Goal: Transaction & Acquisition: Purchase product/service

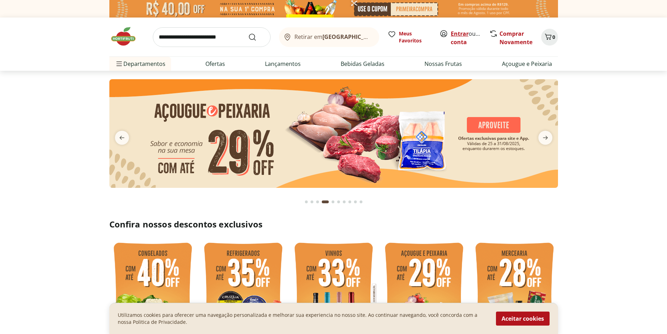
click at [455, 31] on link "Entrar" at bounding box center [460, 34] width 18 height 8
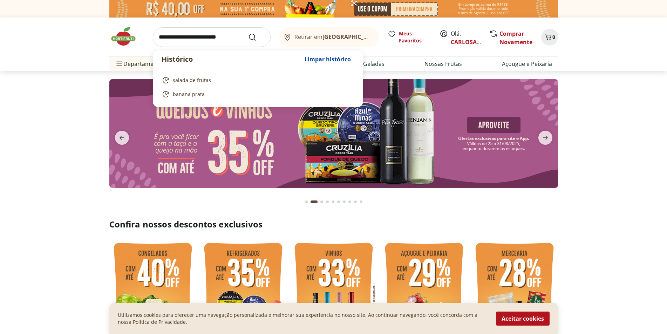
click at [181, 36] on input "search" at bounding box center [212, 37] width 118 height 20
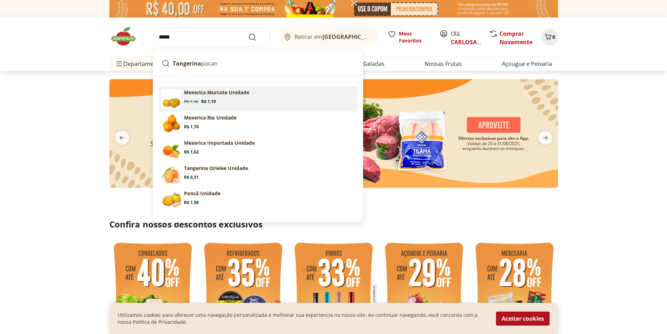
type input "*****"
click at [248, 33] on button "Submit Search" at bounding box center [256, 37] width 17 height 8
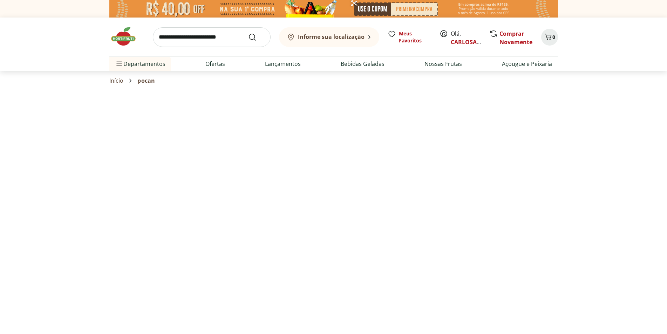
select select "**********"
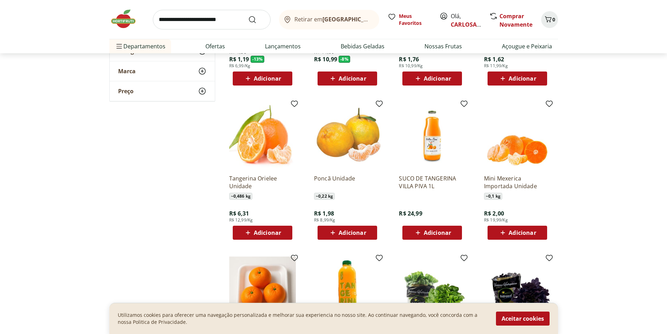
scroll to position [210, 0]
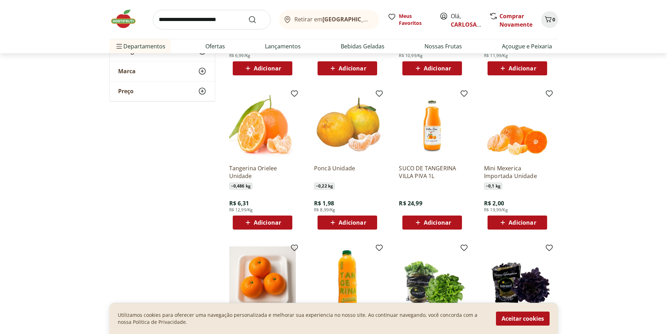
click at [355, 221] on span "Adicionar" at bounding box center [352, 223] width 27 height 6
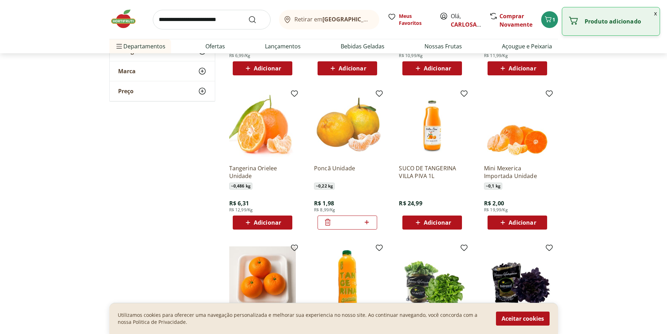
click at [366, 221] on icon at bounding box center [366, 222] width 9 height 8
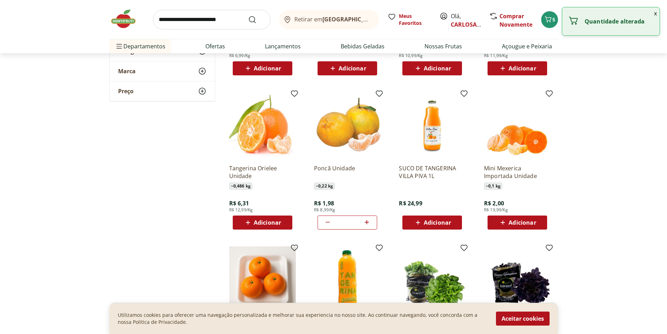
type input "*"
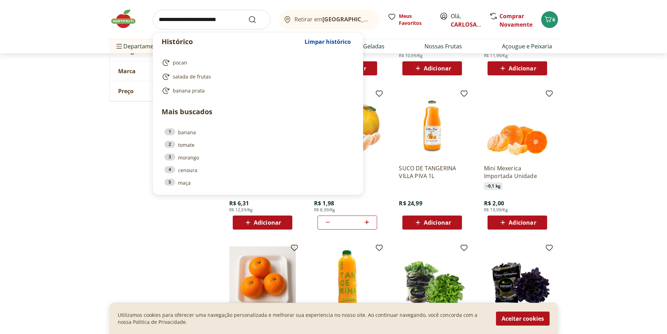
click at [197, 20] on input "search" at bounding box center [212, 20] width 118 height 20
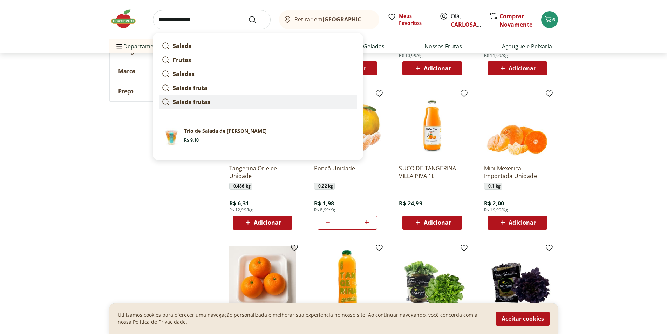
click at [197, 102] on strong "Salada frutas" at bounding box center [192, 102] width 38 height 8
type input "**********"
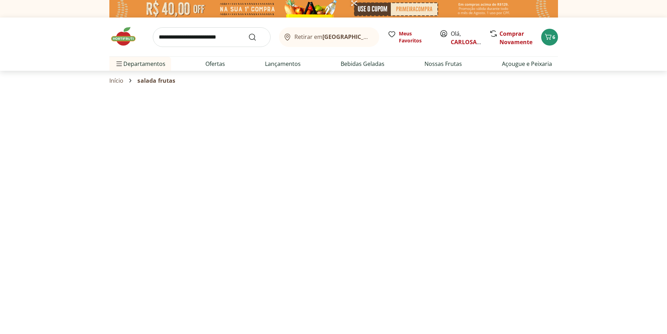
select select "**********"
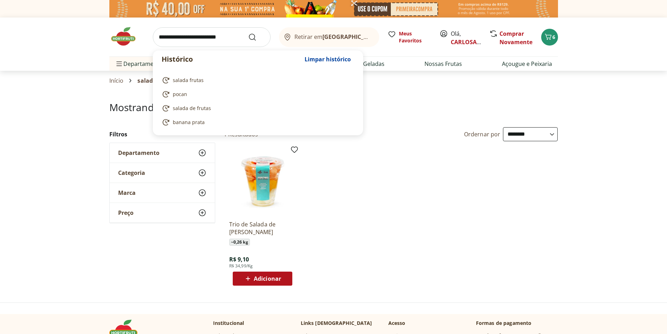
click at [176, 37] on input "search" at bounding box center [212, 37] width 118 height 20
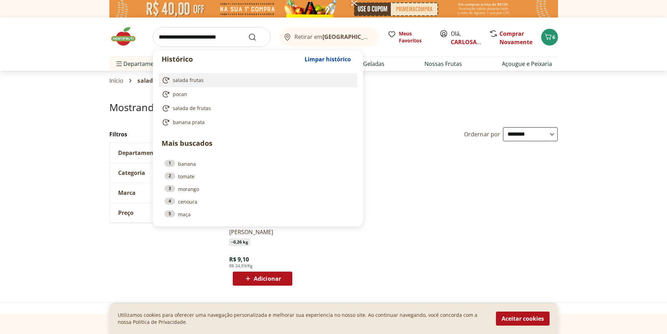
click at [196, 80] on span "salada frutas" at bounding box center [188, 80] width 31 height 7
type input "**********"
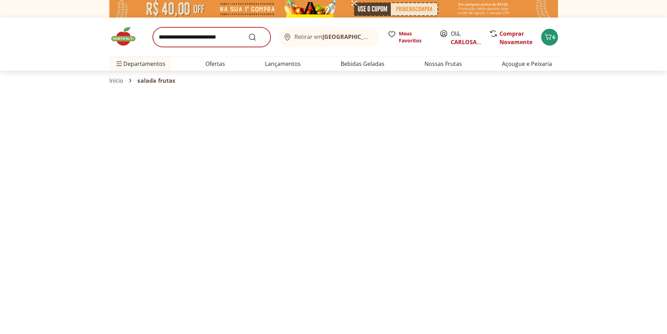
select select "**********"
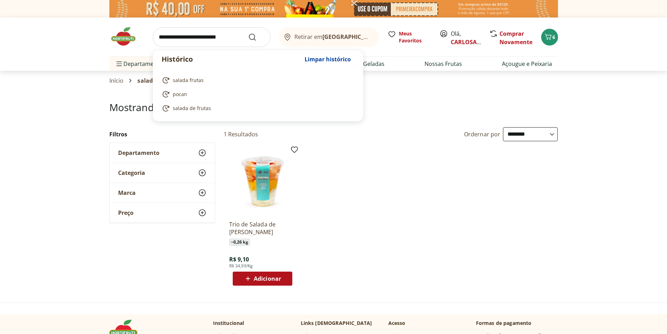
click at [177, 38] on input "search" at bounding box center [212, 37] width 118 height 20
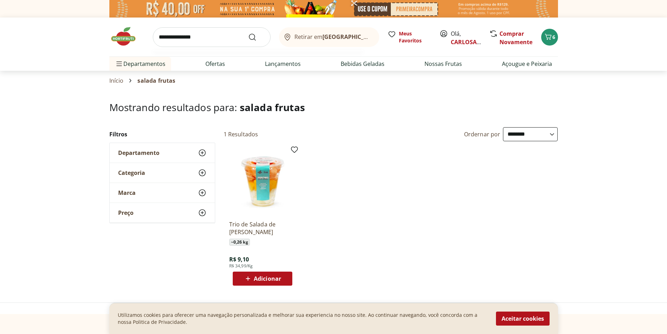
type input "**********"
click at [248, 33] on button "Submit Search" at bounding box center [256, 37] width 17 height 8
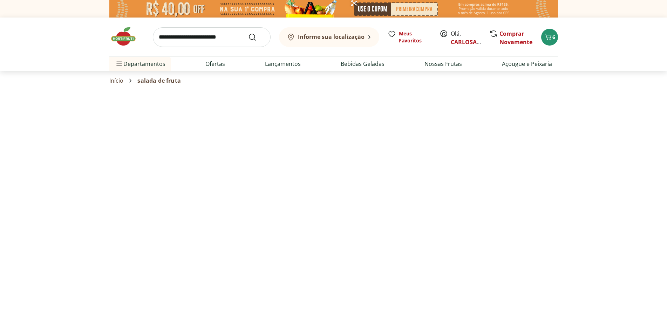
select select "**********"
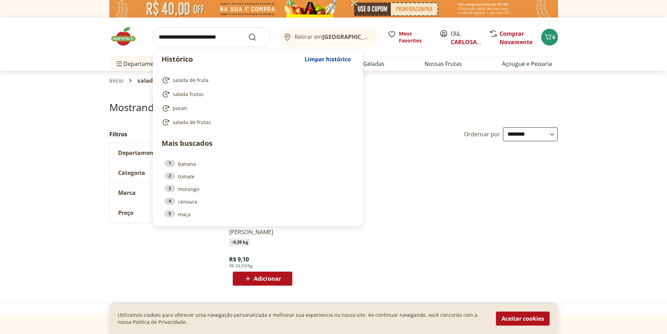
click at [227, 40] on input "search" at bounding box center [212, 37] width 118 height 20
click at [351, 134] on ol "salada de fruta salada frutas pocan salada de frutas" at bounding box center [258, 101] width 210 height 67
click at [183, 79] on span "salada de fruta" at bounding box center [191, 80] width 36 height 7
type input "**********"
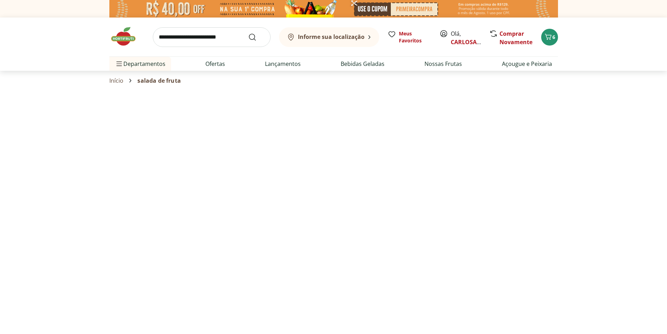
select select "**********"
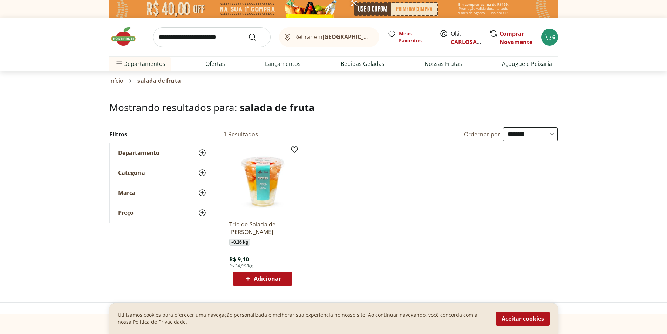
click at [171, 37] on input "search" at bounding box center [212, 37] width 118 height 20
type input "*****"
click at [248, 33] on button "Submit Search" at bounding box center [256, 37] width 17 height 8
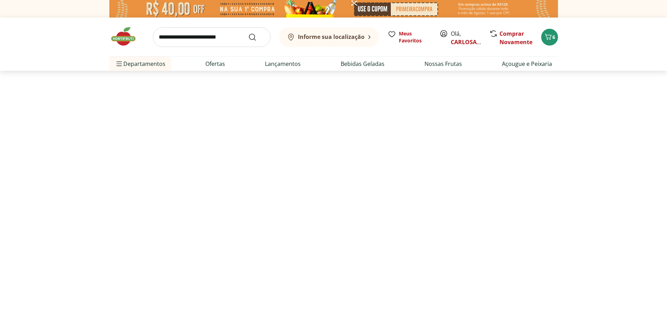
select select "**********"
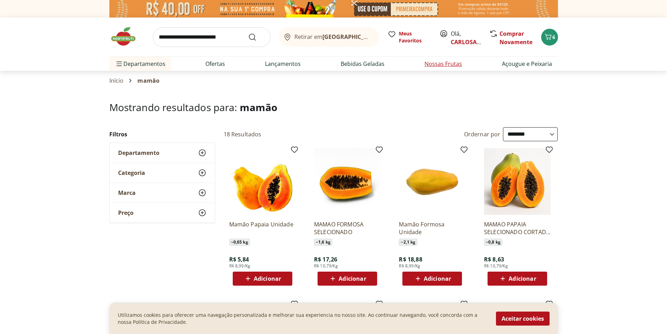
click at [440, 62] on link "Nossas Frutas" at bounding box center [443, 64] width 38 height 8
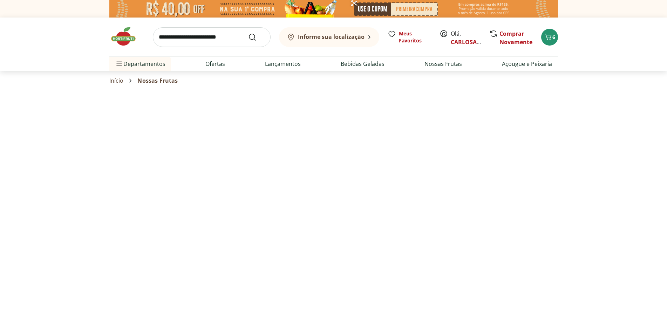
select select "**********"
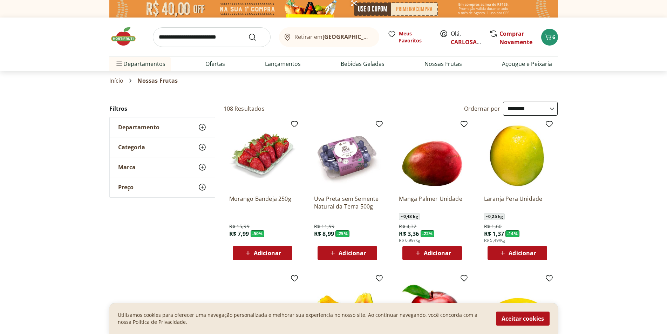
click at [350, 250] on span "Adicionar" at bounding box center [352, 253] width 27 height 6
click at [437, 251] on span "Adicionar" at bounding box center [437, 253] width 27 height 6
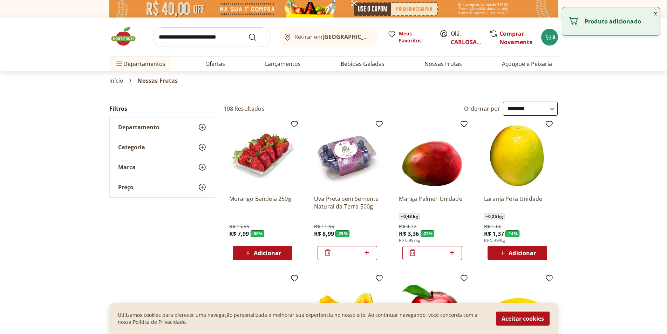
click at [452, 253] on icon at bounding box center [452, 253] width 4 height 4
type input "*"
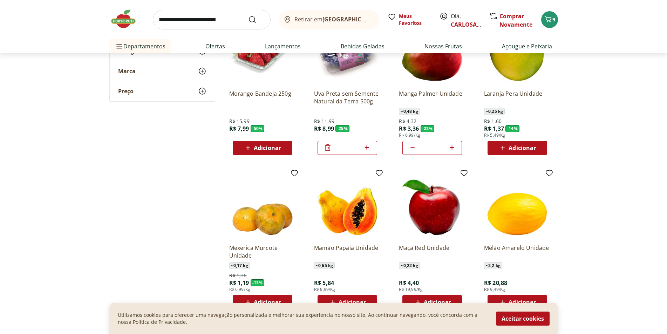
scroll to position [140, 0]
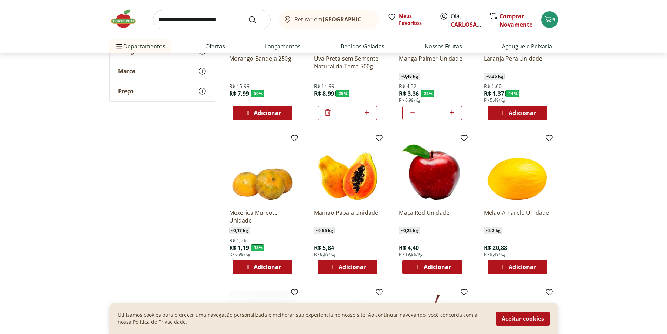
click at [358, 266] on span "Adicionar" at bounding box center [352, 267] width 27 height 6
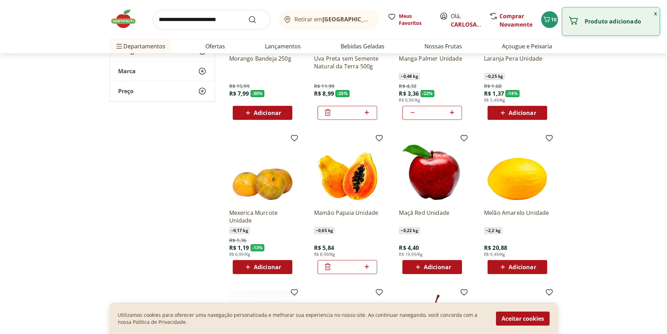
click at [365, 267] on icon at bounding box center [367, 267] width 4 height 4
click at [366, 267] on icon at bounding box center [367, 267] width 4 height 4
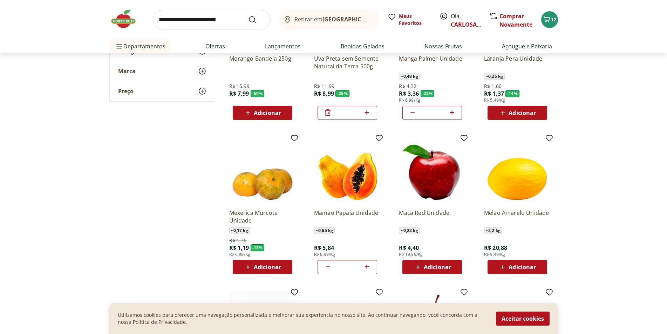
click at [366, 267] on icon at bounding box center [367, 267] width 4 height 4
type input "*"
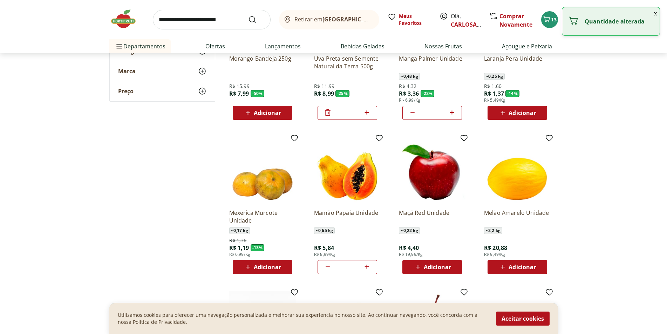
click at [439, 266] on span "Adicionar" at bounding box center [437, 267] width 27 height 6
click at [453, 266] on icon at bounding box center [452, 267] width 9 height 8
type input "*"
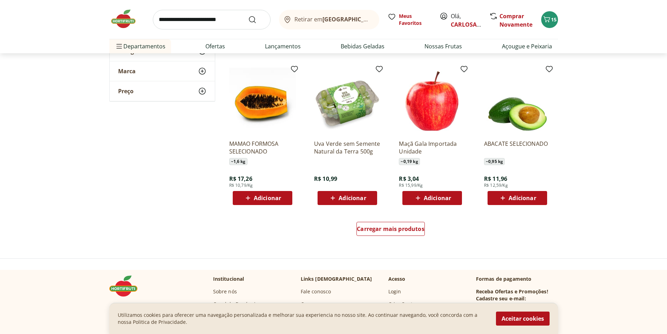
scroll to position [386, 0]
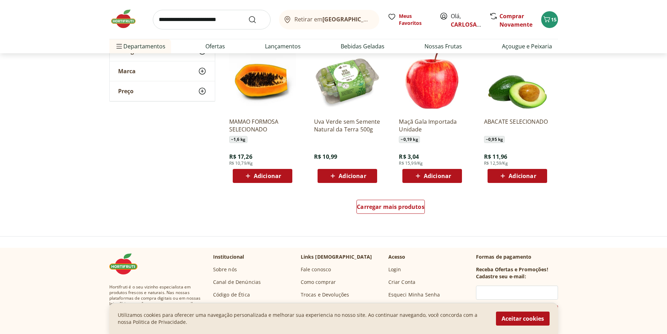
click at [350, 174] on span "Adicionar" at bounding box center [352, 176] width 27 height 6
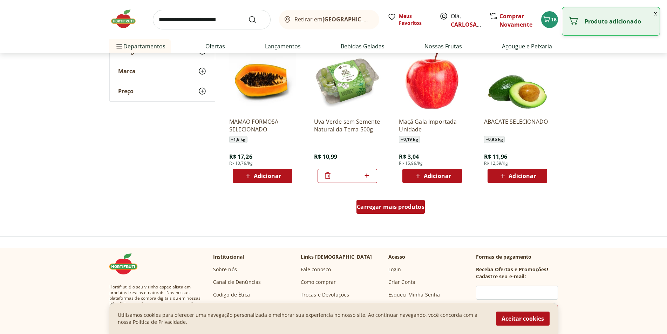
click at [389, 206] on span "Carregar mais produtos" at bounding box center [391, 207] width 68 height 6
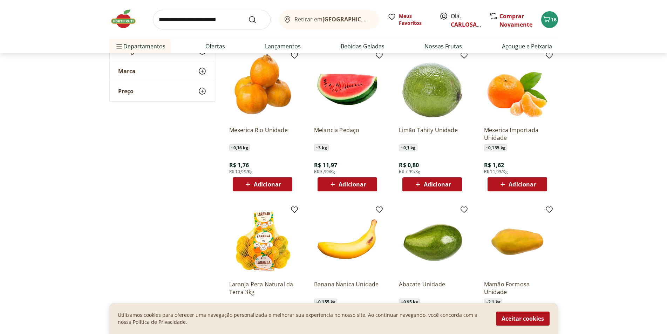
scroll to position [561, 0]
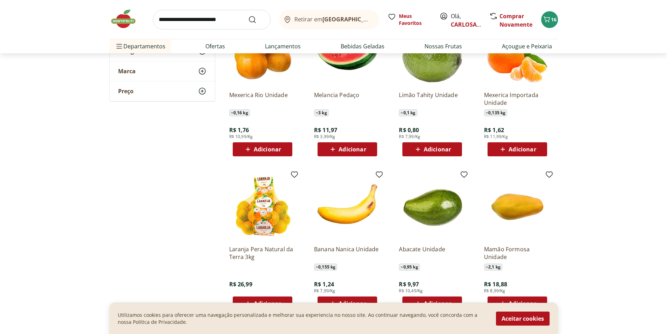
click at [350, 147] on span "Adicionar" at bounding box center [352, 150] width 27 height 6
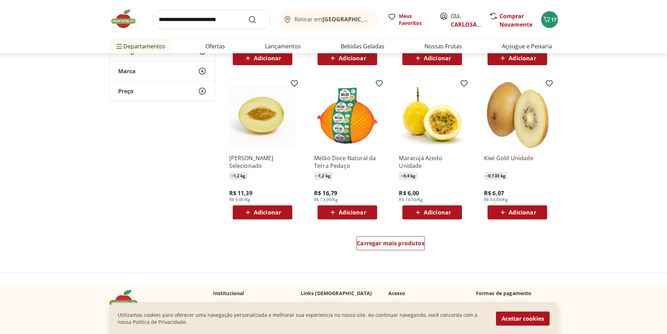
scroll to position [876, 0]
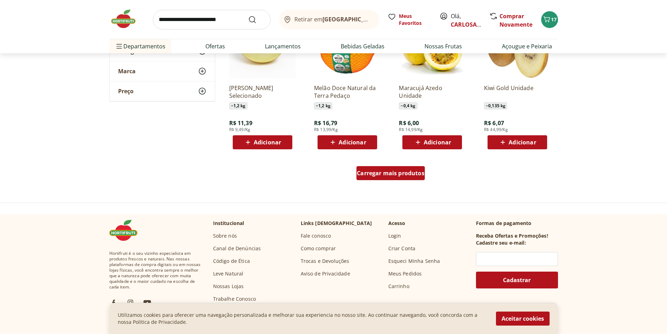
click at [389, 172] on span "Carregar mais produtos" at bounding box center [391, 173] width 68 height 6
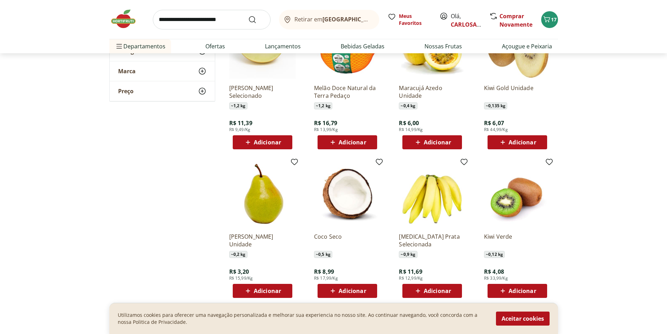
click at [431, 288] on span "Adicionar" at bounding box center [437, 291] width 27 height 6
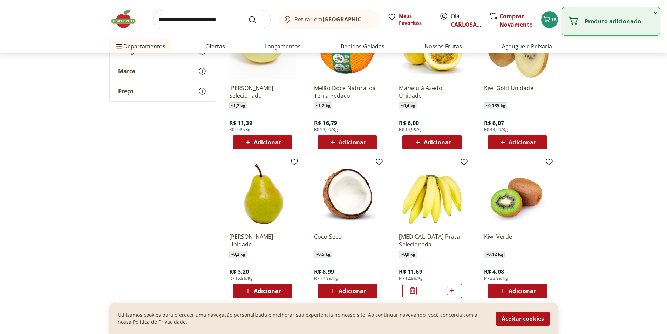
scroll to position [981, 0]
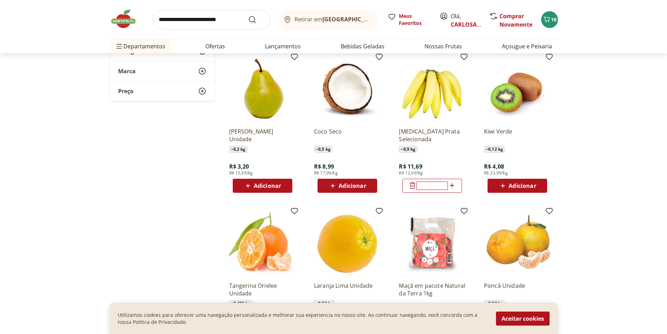
scroll to position [1052, 0]
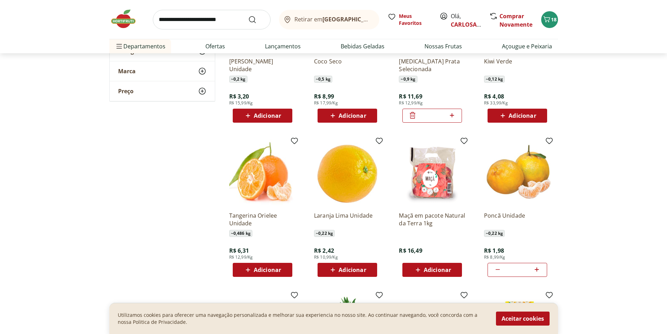
click at [351, 268] on span "Adicionar" at bounding box center [352, 270] width 27 height 6
click at [365, 268] on icon at bounding box center [366, 269] width 9 height 8
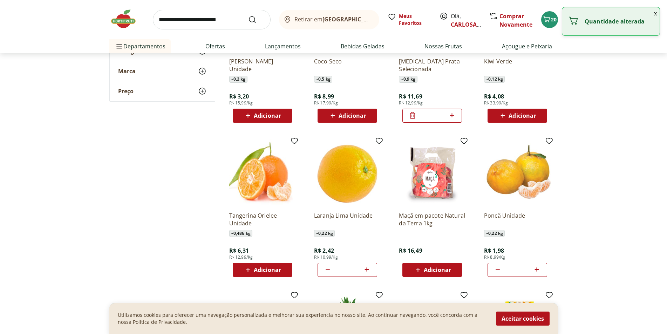
click at [365, 268] on icon at bounding box center [366, 269] width 9 height 8
type input "*"
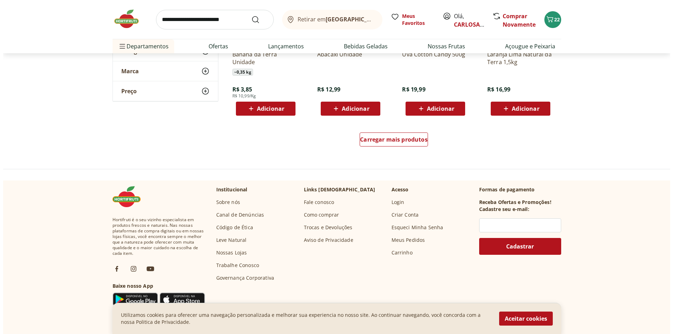
scroll to position [1332, 0]
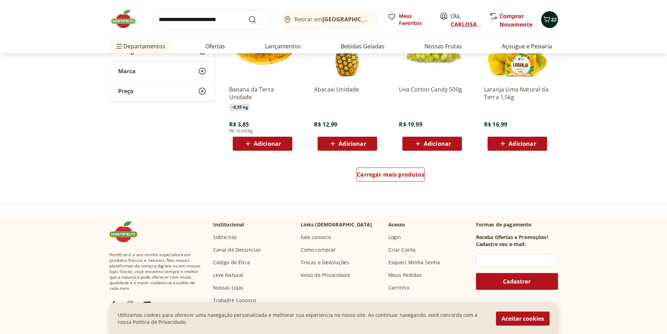
click at [550, 22] on icon "Carrinho" at bounding box center [547, 19] width 8 height 8
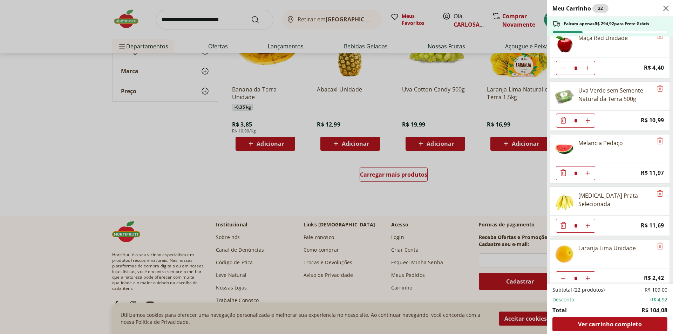
scroll to position [229, 0]
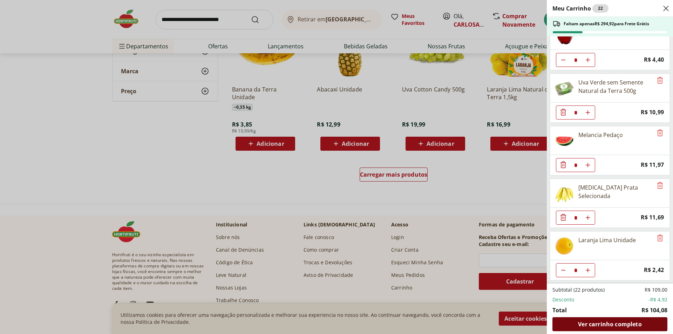
click at [603, 325] on span "Ver carrinho completo" at bounding box center [609, 324] width 63 height 6
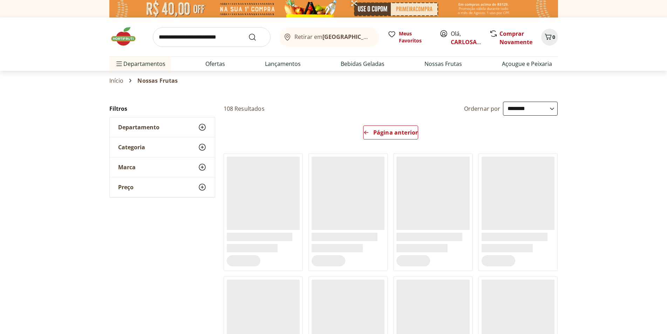
select select "**********"
click at [406, 7] on img at bounding box center [333, 9] width 449 height 18
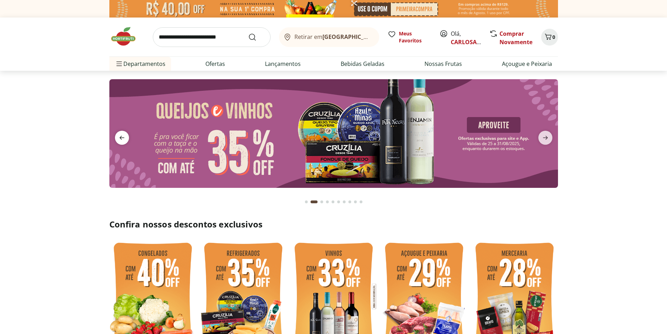
click at [124, 138] on icon "previous" at bounding box center [122, 138] width 8 height 8
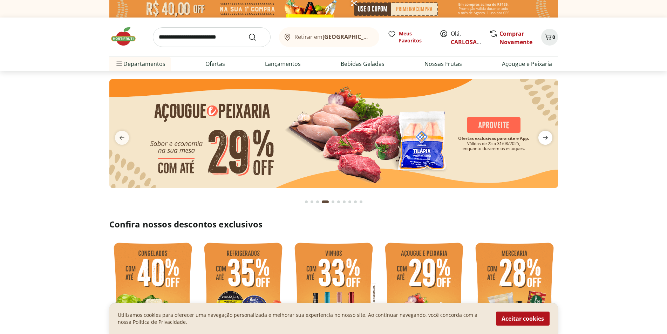
click at [544, 137] on icon "next" at bounding box center [545, 138] width 8 height 8
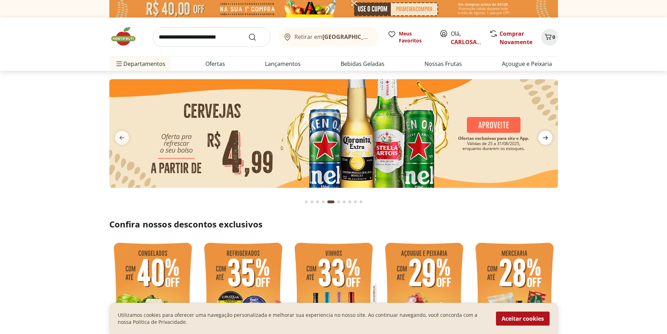
click at [544, 137] on icon "next" at bounding box center [545, 138] width 8 height 8
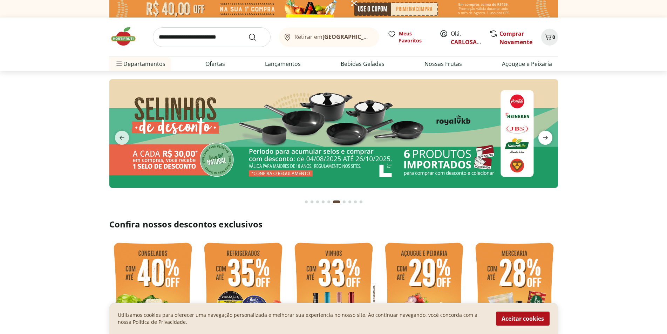
click at [544, 137] on icon "next" at bounding box center [545, 138] width 8 height 8
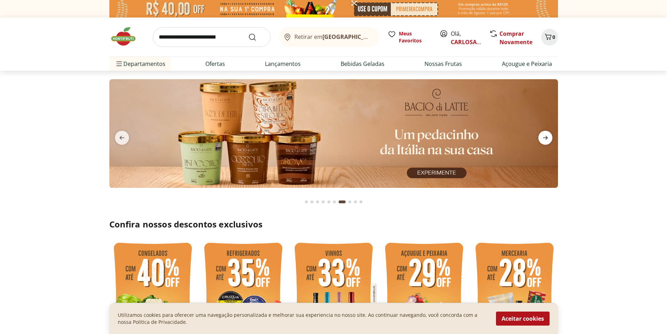
click at [544, 137] on icon "next" at bounding box center [545, 138] width 8 height 8
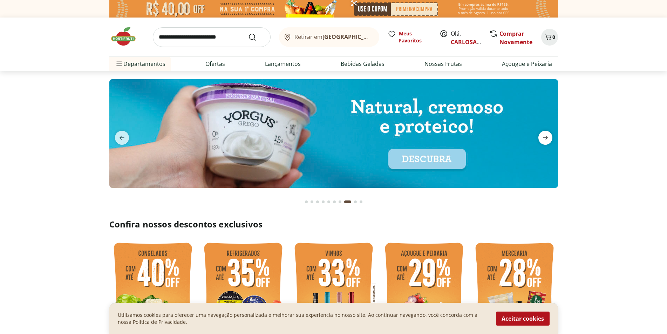
click at [544, 137] on icon "next" at bounding box center [545, 138] width 8 height 8
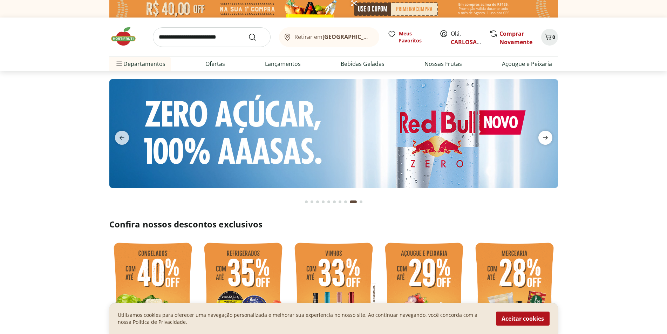
click at [544, 137] on icon "next" at bounding box center [545, 138] width 8 height 8
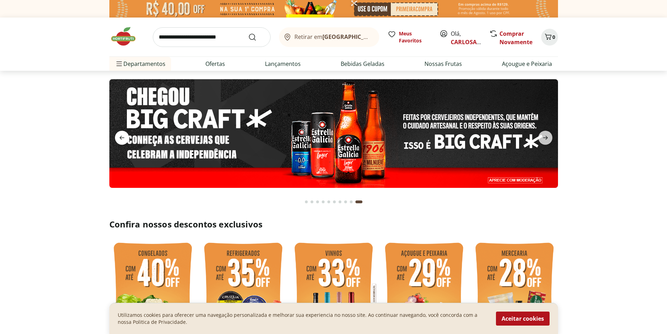
click at [118, 137] on icon "previous" at bounding box center [122, 138] width 8 height 8
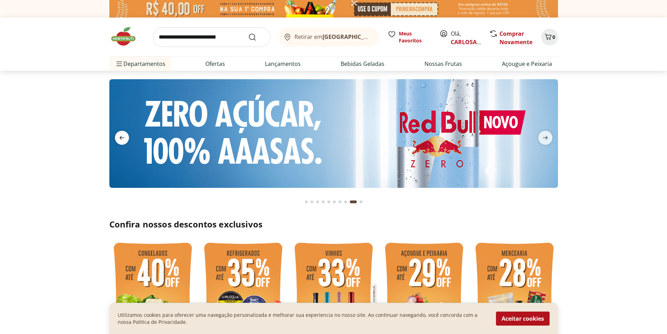
click at [118, 137] on icon "previous" at bounding box center [122, 138] width 8 height 8
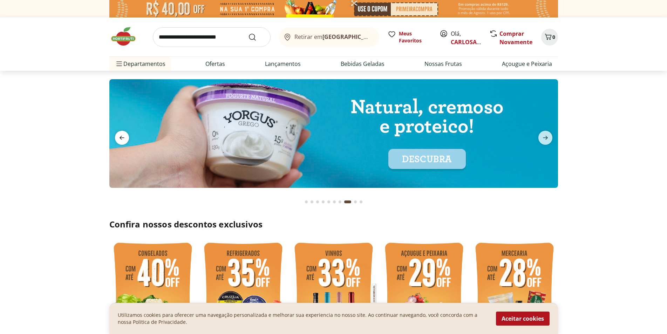
click at [118, 137] on icon "previous" at bounding box center [122, 138] width 8 height 8
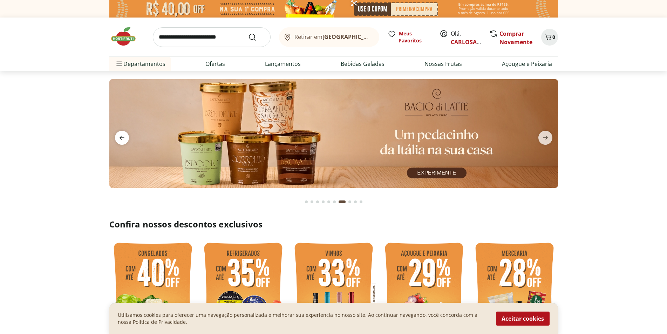
click at [118, 137] on icon "previous" at bounding box center [122, 138] width 8 height 8
click at [122, 139] on icon "previous" at bounding box center [122, 138] width 8 height 8
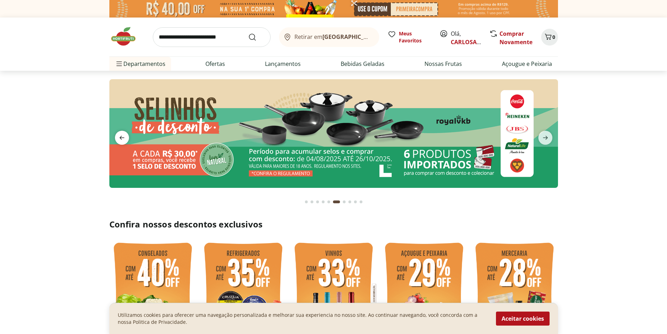
click at [122, 139] on icon "previous" at bounding box center [122, 138] width 8 height 8
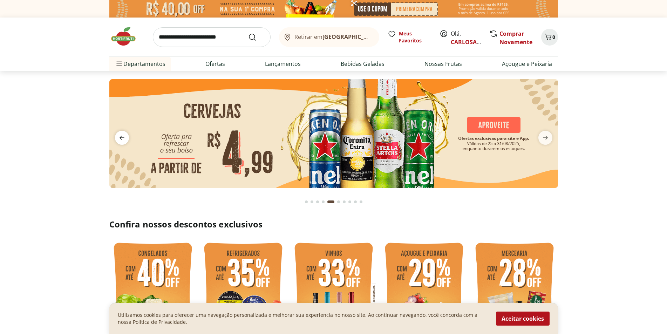
click at [120, 135] on icon "previous" at bounding box center [122, 138] width 8 height 8
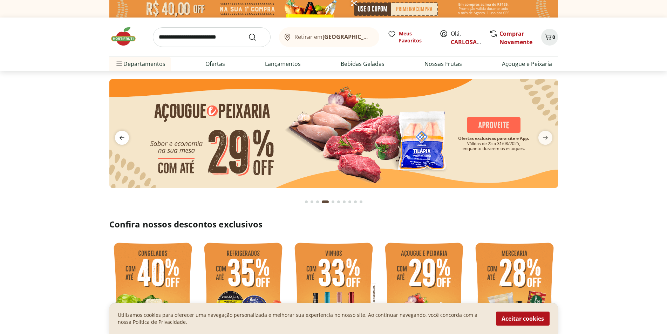
click at [120, 135] on icon "previous" at bounding box center [122, 138] width 8 height 8
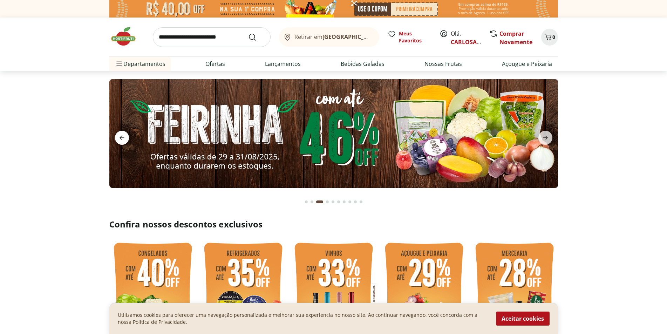
click at [120, 135] on icon "previous" at bounding box center [122, 138] width 8 height 8
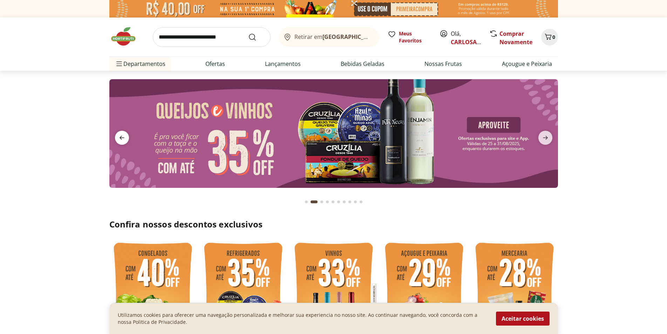
click at [120, 135] on icon "previous" at bounding box center [122, 138] width 8 height 8
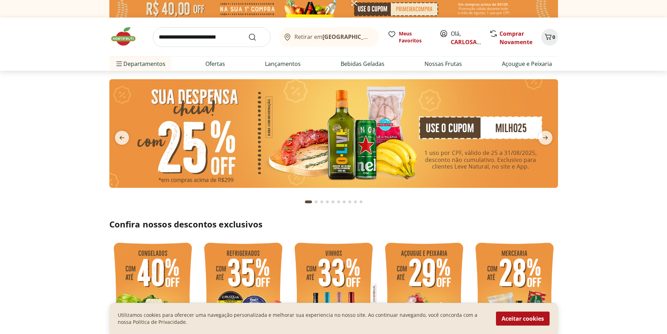
click at [174, 37] on input "search" at bounding box center [212, 37] width 118 height 20
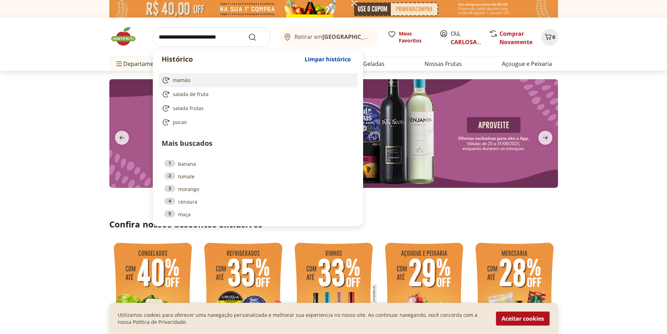
click at [186, 80] on span "mamão" at bounding box center [182, 80] width 18 height 7
type input "*****"
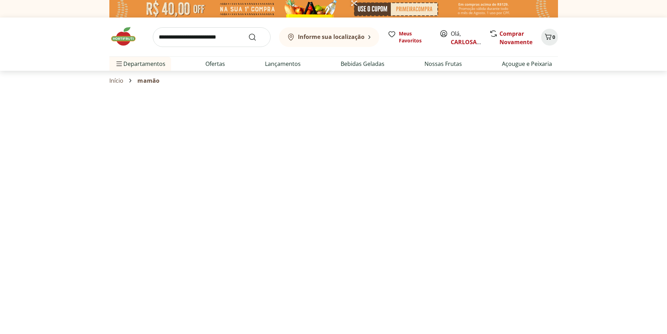
select select "**********"
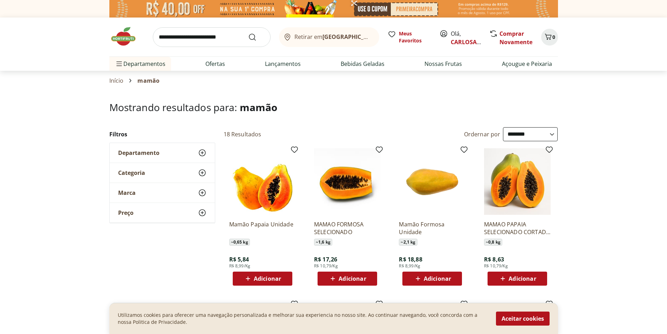
click at [285, 274] on div "Adicionar" at bounding box center [262, 278] width 48 height 13
click at [282, 278] on icon at bounding box center [282, 278] width 4 height 4
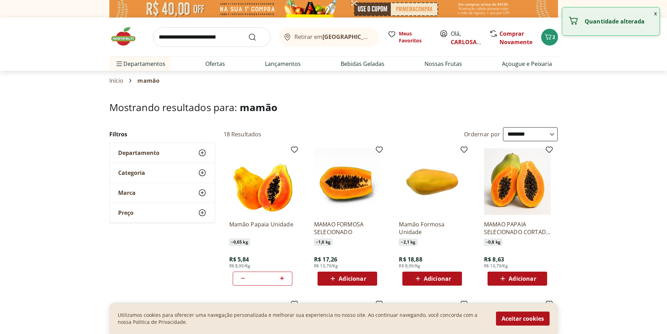
click at [282, 278] on icon at bounding box center [282, 278] width 4 height 4
type input "*"
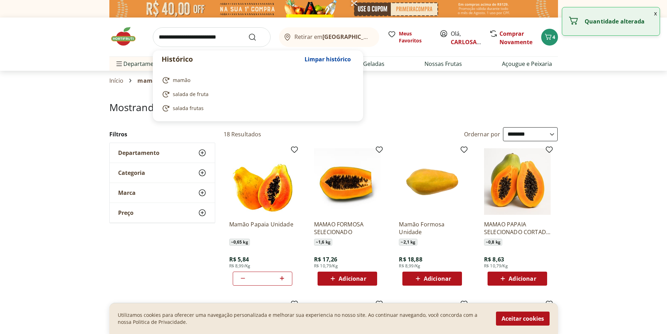
click at [214, 39] on input "search" at bounding box center [212, 37] width 118 height 20
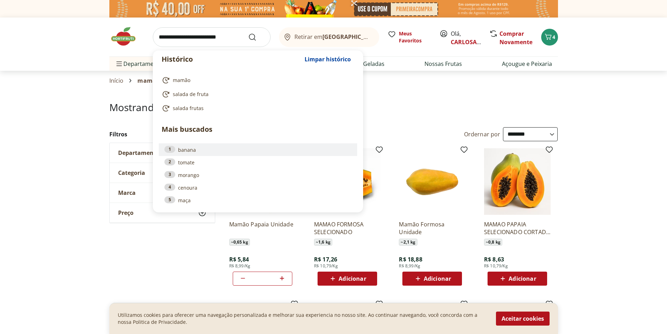
click at [189, 148] on link "1 banana" at bounding box center [257, 150] width 187 height 8
type input "******"
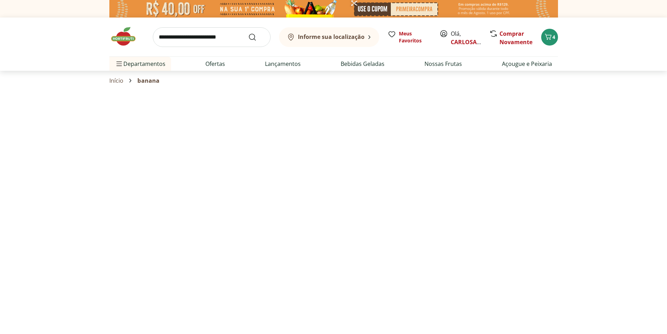
select select "**********"
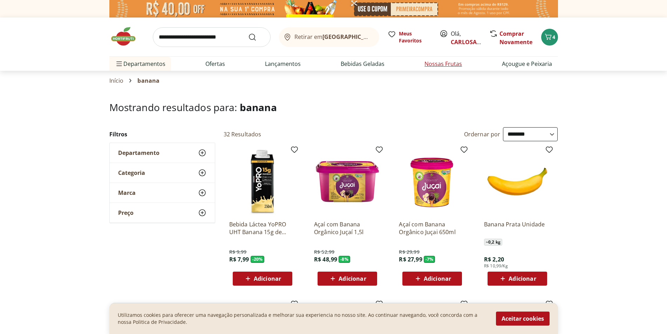
click at [442, 62] on link "Nossas Frutas" at bounding box center [443, 64] width 38 height 8
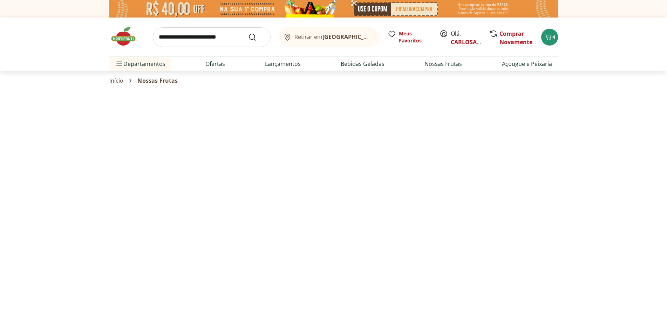
select select "**********"
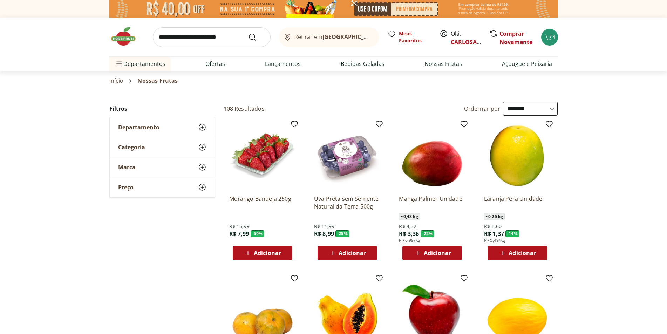
type input "*"
click at [348, 252] on span "Adicionar" at bounding box center [352, 253] width 27 height 6
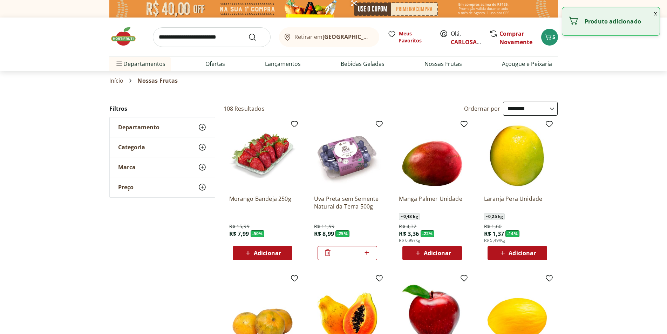
click at [441, 252] on span "Adicionar" at bounding box center [437, 253] width 27 height 6
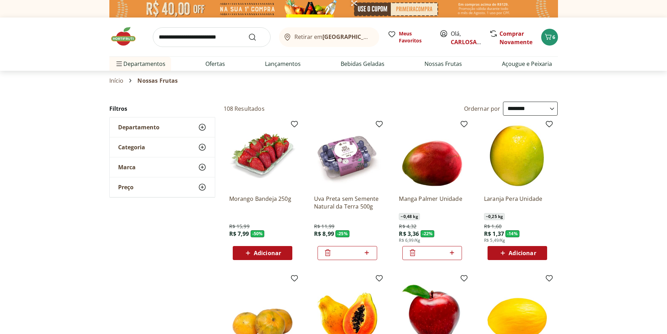
click at [454, 253] on icon at bounding box center [452, 253] width 4 height 4
type input "*"
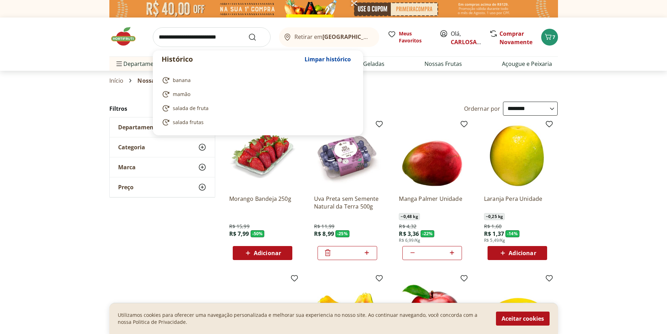
click at [170, 39] on input "search" at bounding box center [212, 37] width 118 height 20
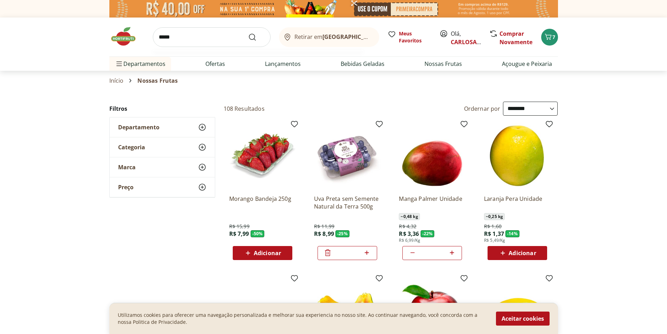
type input "*****"
click at [248, 33] on button "Submit Search" at bounding box center [256, 37] width 17 height 8
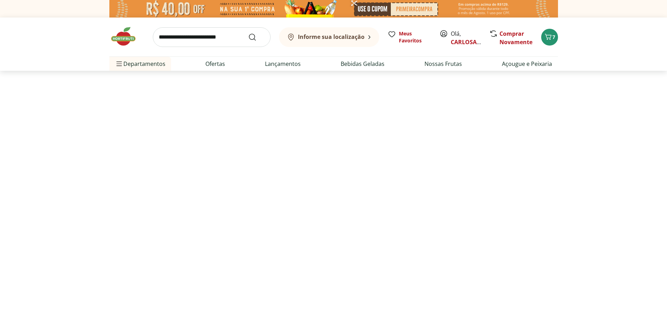
select select "**********"
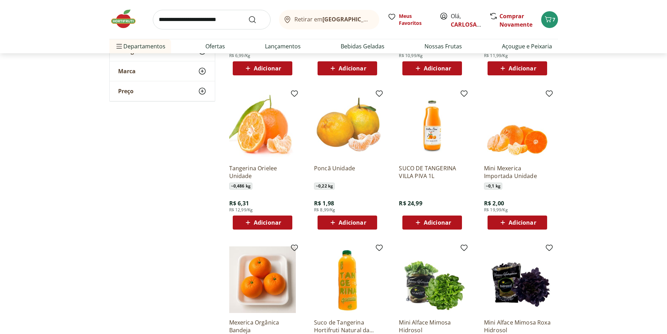
scroll to position [245, 0]
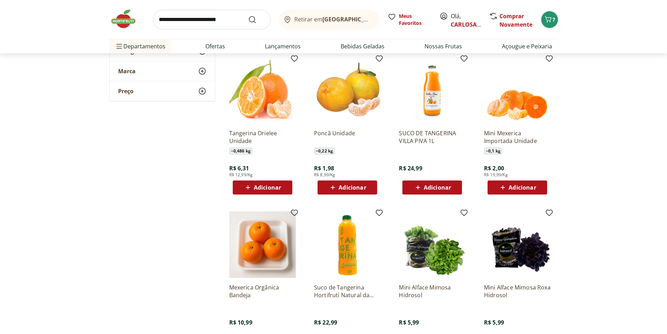
click at [362, 185] on span "Adicionar" at bounding box center [352, 188] width 27 height 6
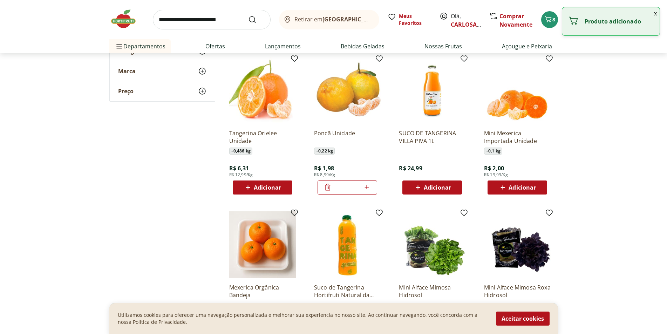
click at [367, 187] on icon at bounding box center [367, 187] width 4 height 4
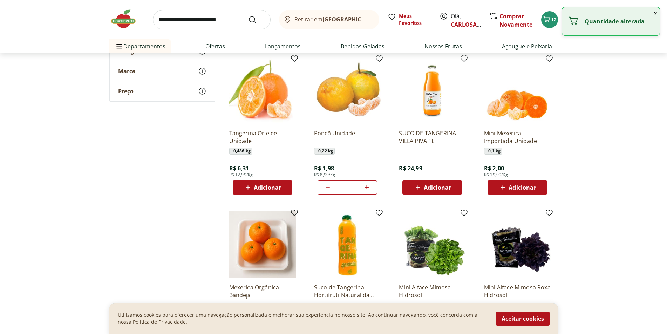
type input "*"
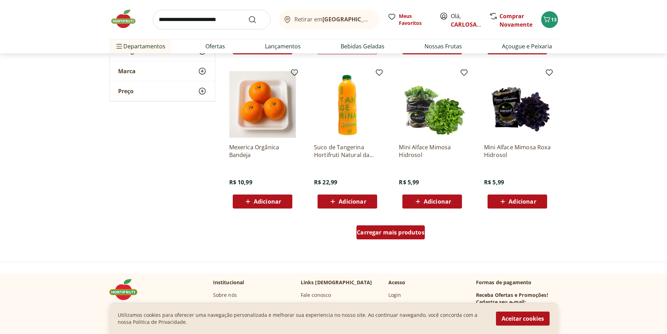
click at [391, 231] on span "Carregar mais produtos" at bounding box center [391, 233] width 68 height 6
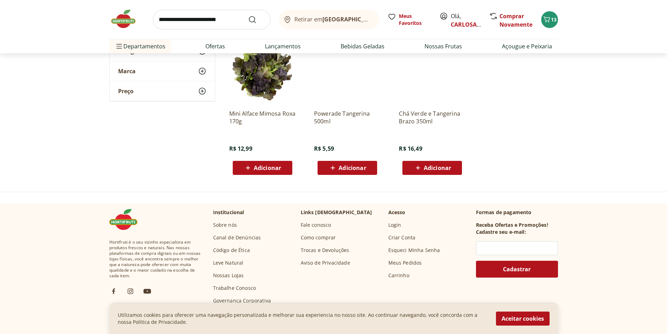
scroll to position [911, 0]
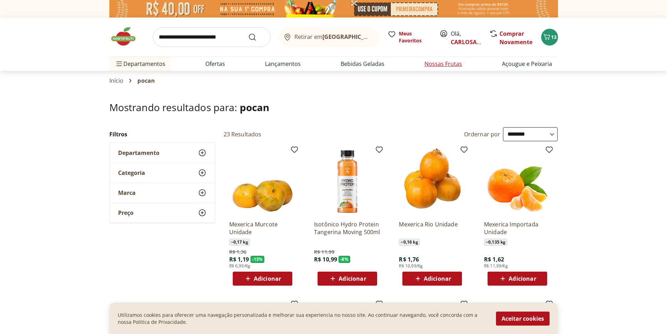
click at [445, 62] on link "Nossas Frutas" at bounding box center [443, 64] width 38 height 8
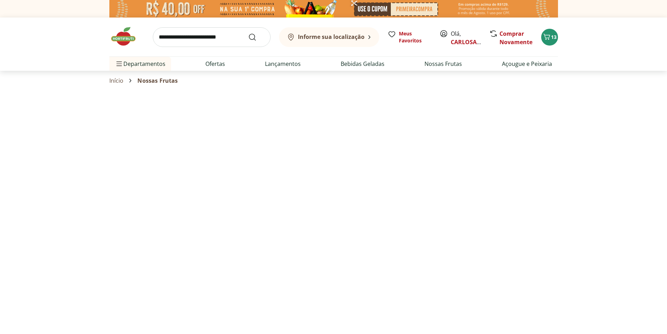
select select "**********"
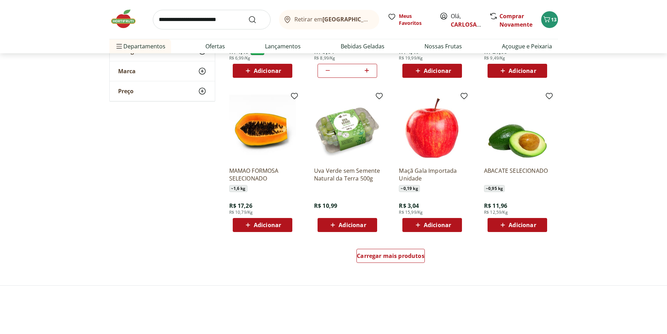
scroll to position [386, 0]
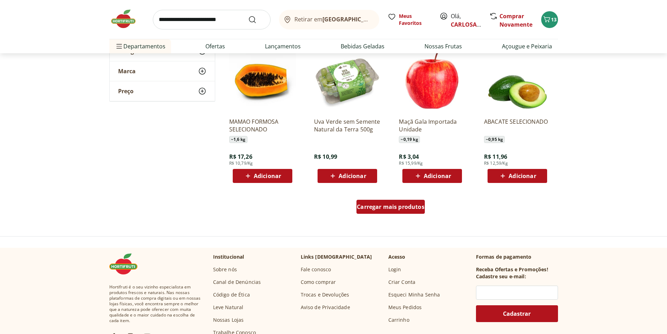
click at [399, 204] on span "Carregar mais produtos" at bounding box center [391, 207] width 68 height 6
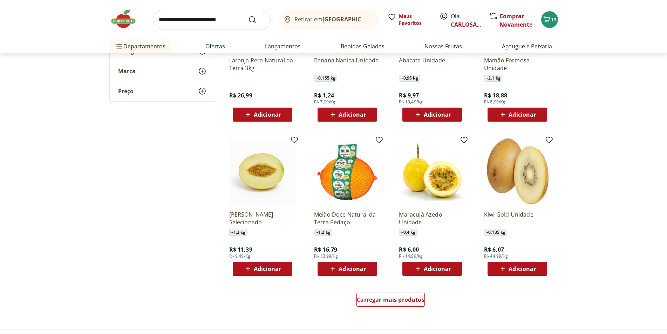
scroll to position [771, 0]
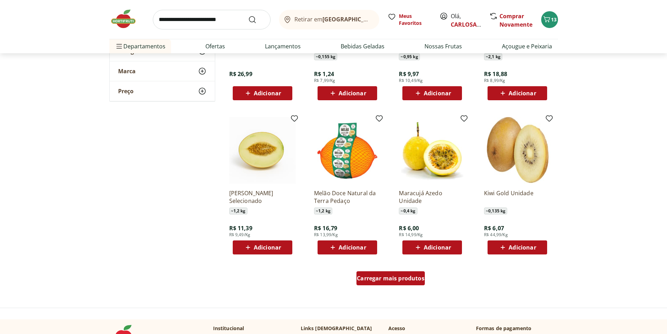
click at [397, 277] on span "Carregar mais produtos" at bounding box center [391, 279] width 68 height 6
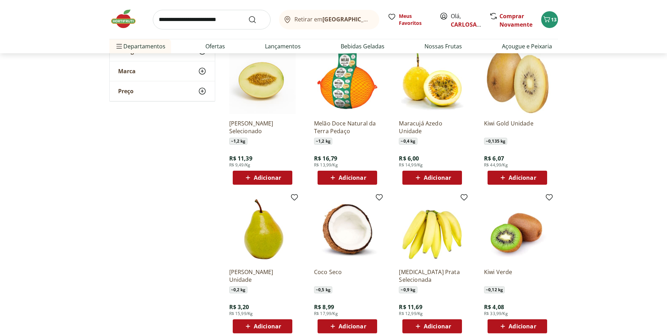
scroll to position [911, 0]
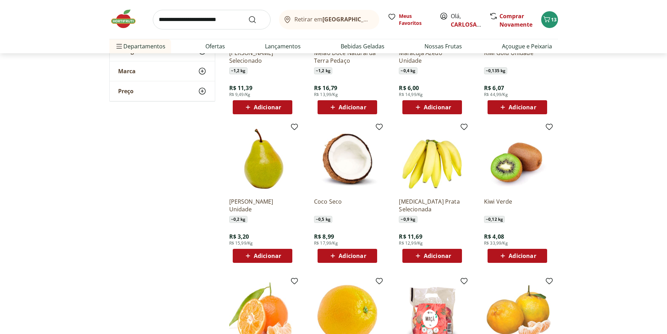
drag, startPoint x: 431, startPoint y: 254, endPoint x: 382, endPoint y: 200, distance: 72.9
click at [431, 253] on span "Adicionar" at bounding box center [437, 256] width 27 height 6
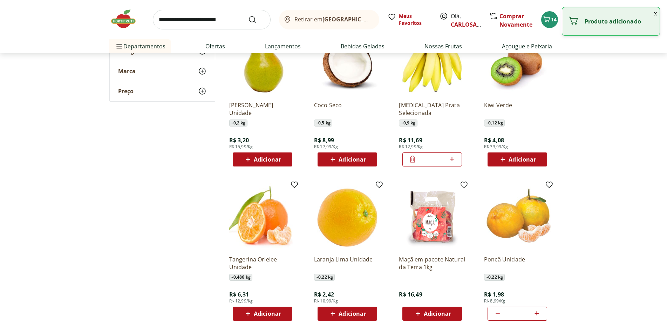
scroll to position [1052, 0]
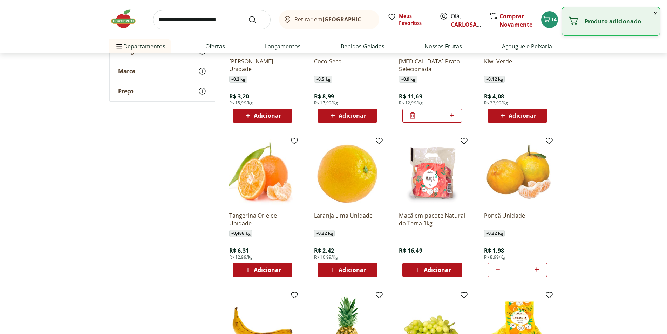
click at [351, 269] on span "Adicionar" at bounding box center [352, 270] width 27 height 6
click at [367, 269] on icon at bounding box center [366, 269] width 9 height 8
click at [367, 268] on icon at bounding box center [366, 269] width 9 height 8
type input "*"
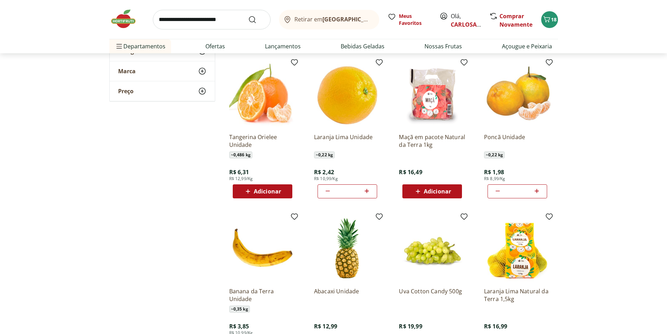
scroll to position [1227, 0]
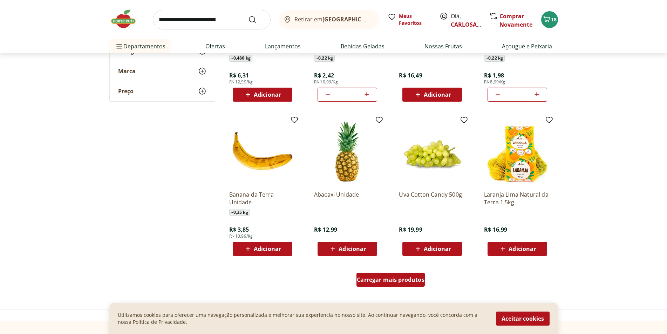
click at [395, 279] on span "Carregar mais produtos" at bounding box center [391, 280] width 68 height 6
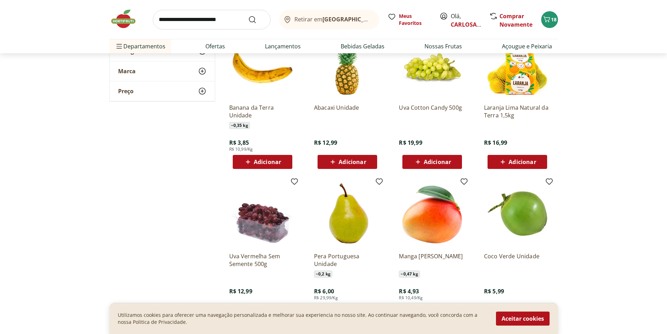
scroll to position [1367, 0]
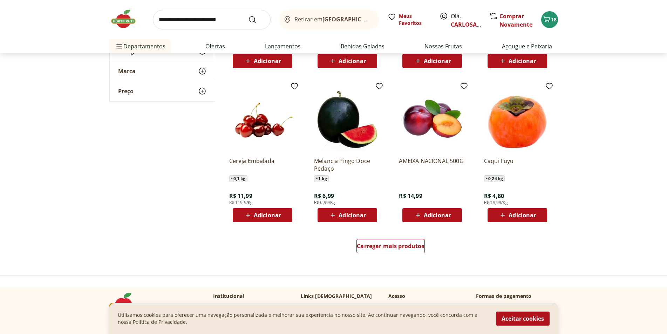
scroll to position [1753, 0]
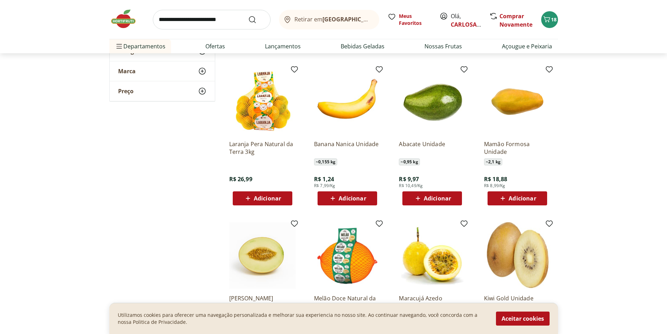
scroll to position [421, 0]
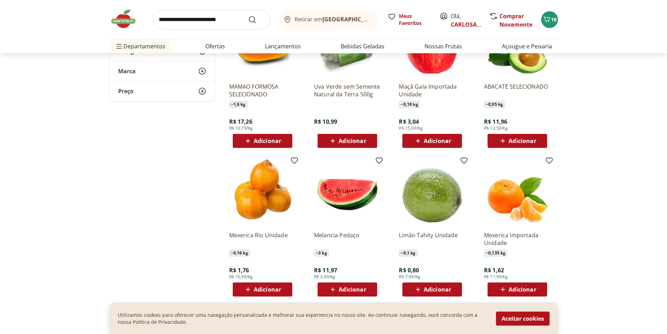
click at [359, 287] on span "Adicionar" at bounding box center [352, 290] width 27 height 6
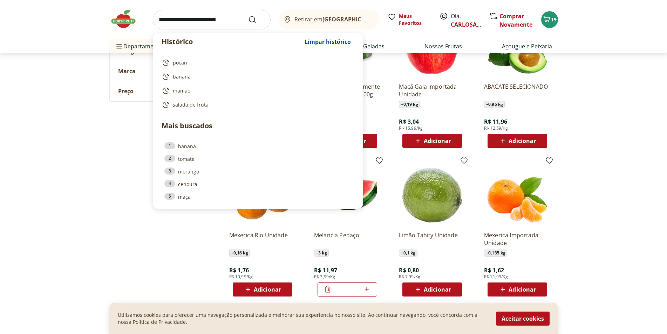
drag, startPoint x: 160, startPoint y: 19, endPoint x: 279, endPoint y: 45, distance: 121.1
click at [160, 20] on input "search" at bounding box center [212, 20] width 118 height 20
click at [197, 103] on span "salada de fruta" at bounding box center [191, 104] width 36 height 7
type input "**********"
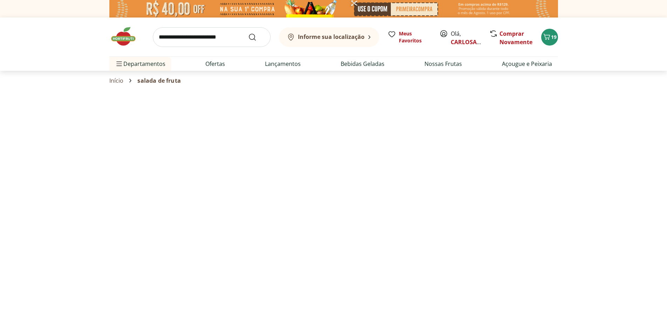
select select "**********"
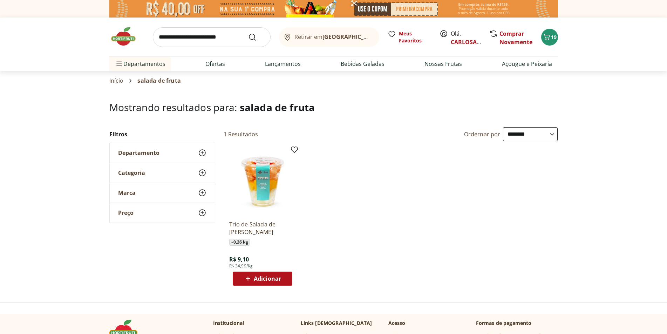
click at [271, 276] on span "Adicionar" at bounding box center [267, 279] width 27 height 6
click at [281, 279] on icon at bounding box center [282, 278] width 9 height 8
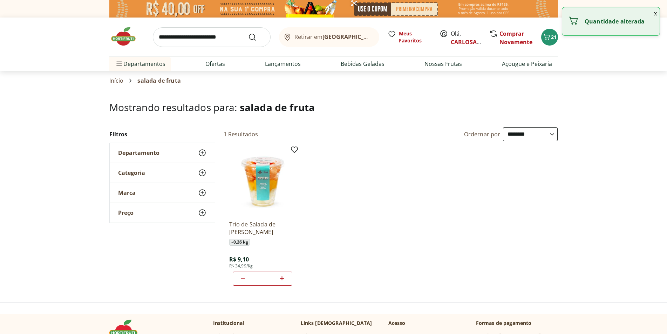
click at [281, 279] on icon at bounding box center [282, 278] width 9 height 8
type input "*"
click at [549, 38] on icon "Carrinho" at bounding box center [547, 37] width 8 height 8
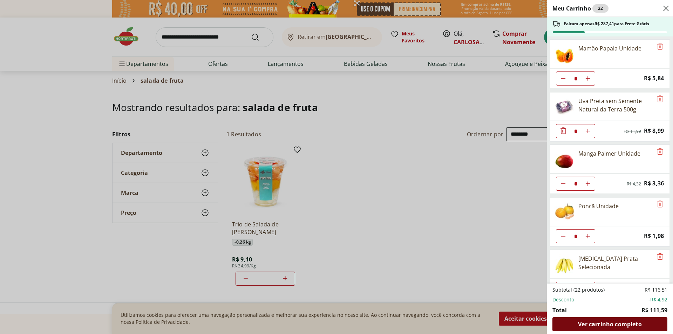
click at [610, 324] on span "Ver carrinho completo" at bounding box center [609, 324] width 63 height 6
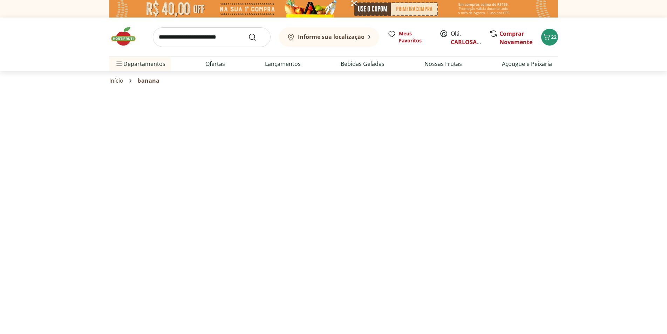
select select "**********"
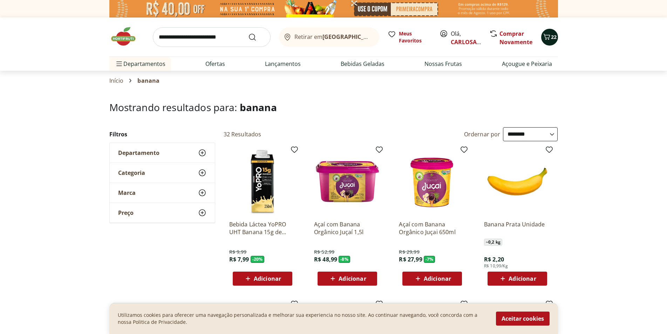
click at [548, 38] on icon "Carrinho" at bounding box center [547, 37] width 8 height 8
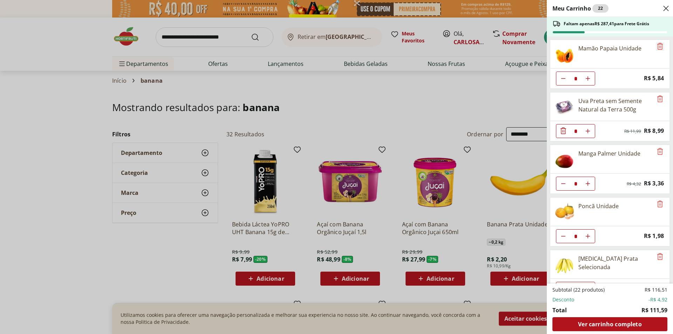
click at [656, 45] on icon "Remove" at bounding box center [660, 46] width 8 height 8
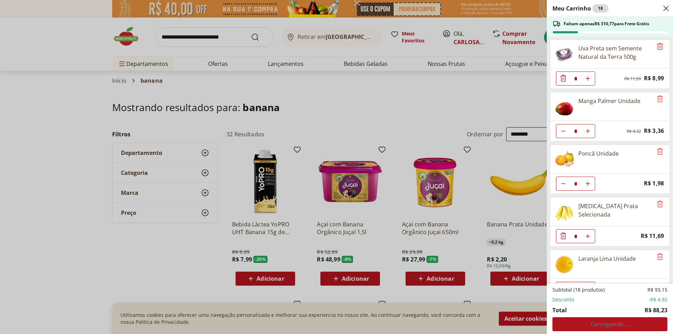
click at [656, 45] on icon "Remove" at bounding box center [660, 46] width 8 height 8
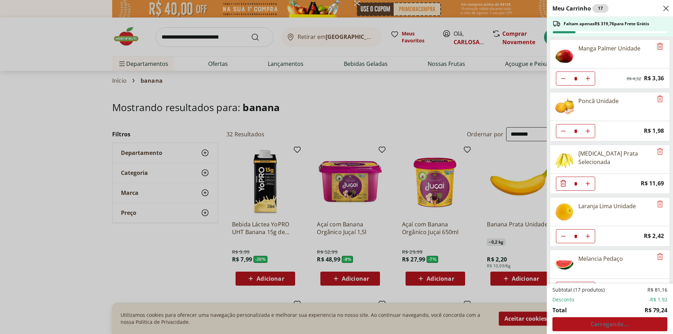
click at [656, 45] on icon "Remove" at bounding box center [660, 46] width 8 height 8
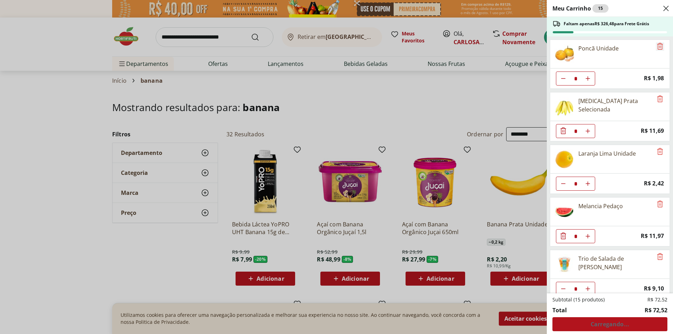
click at [656, 45] on icon "Remove" at bounding box center [660, 46] width 8 height 8
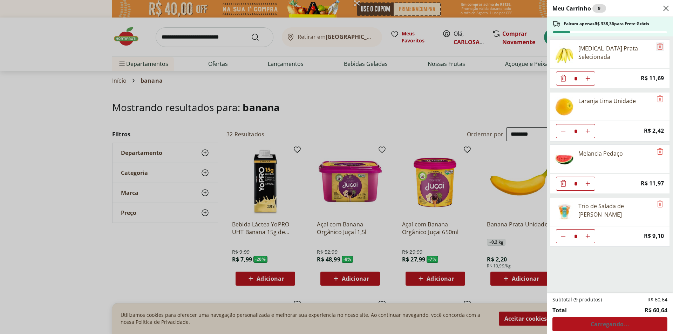
click at [656, 45] on icon "Remove" at bounding box center [660, 46] width 8 height 8
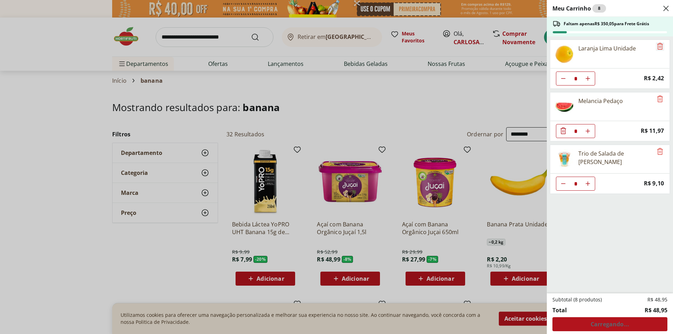
click at [656, 45] on icon "Remove" at bounding box center [660, 46] width 8 height 8
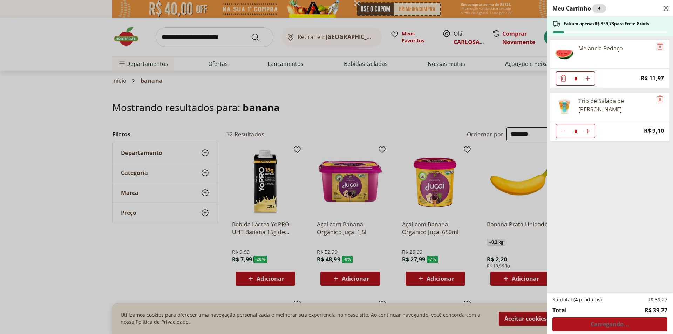
click at [656, 45] on icon "Remove" at bounding box center [660, 46] width 8 height 8
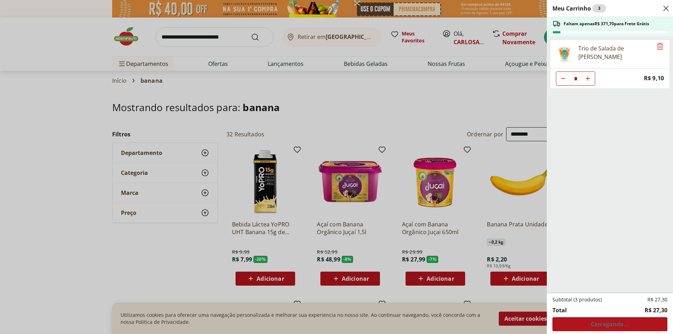
click at [656, 45] on icon "Remove" at bounding box center [660, 46] width 8 height 8
